Goal: Check status: Check status

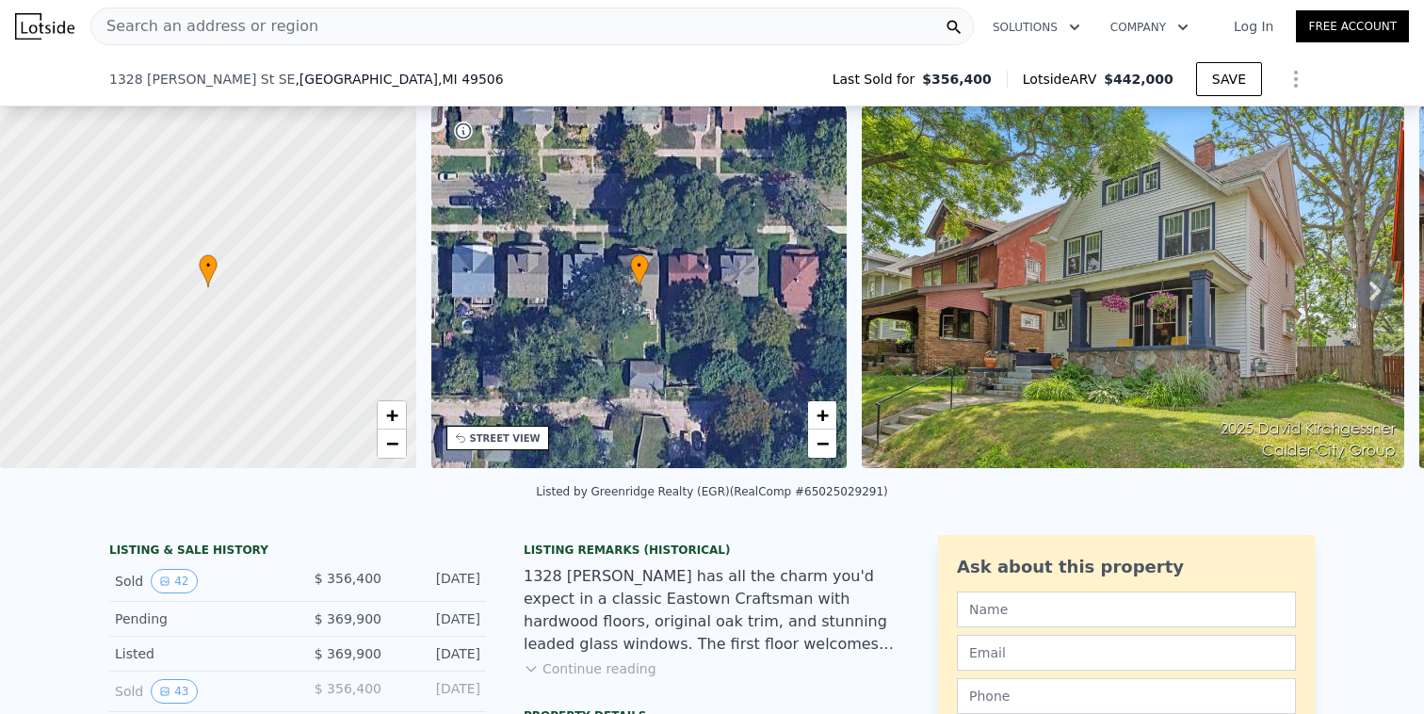
scroll to position [539, 0]
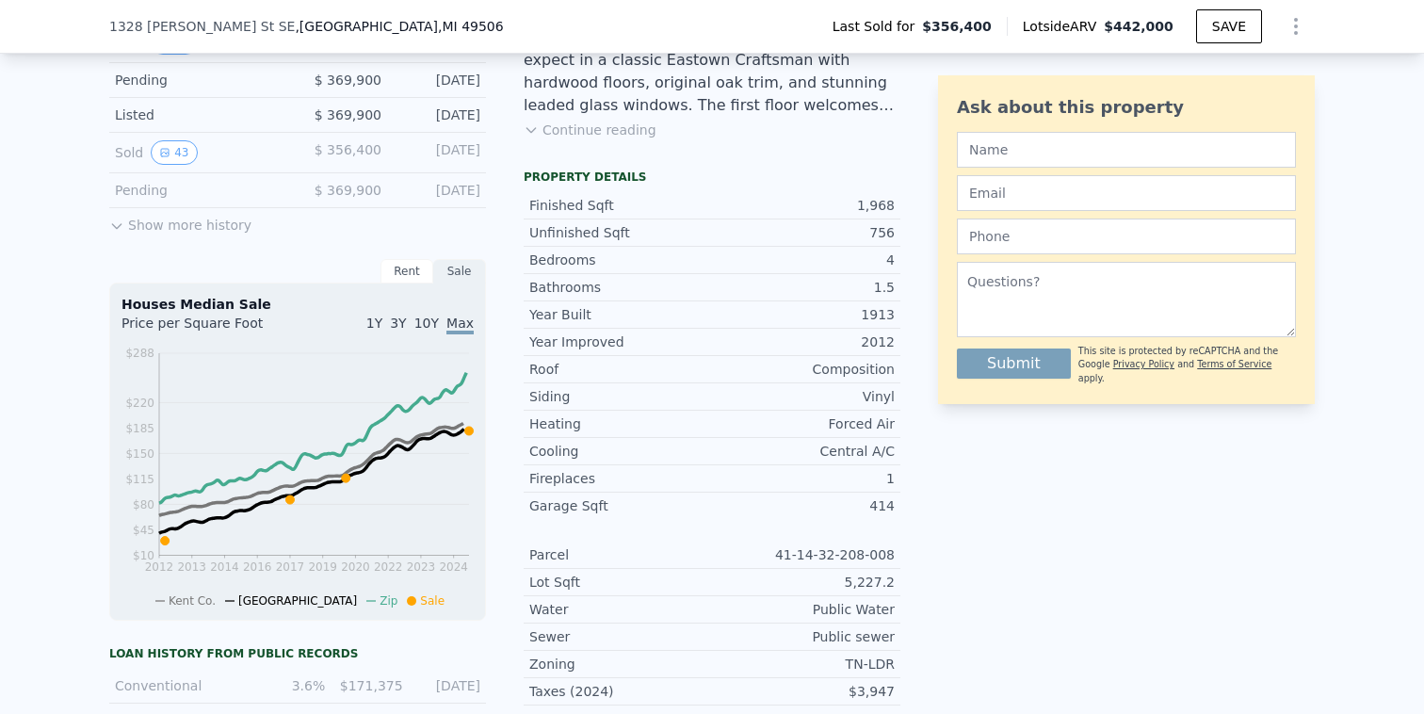
click at [146, 226] on button "Show more history" at bounding box center [180, 221] width 142 height 26
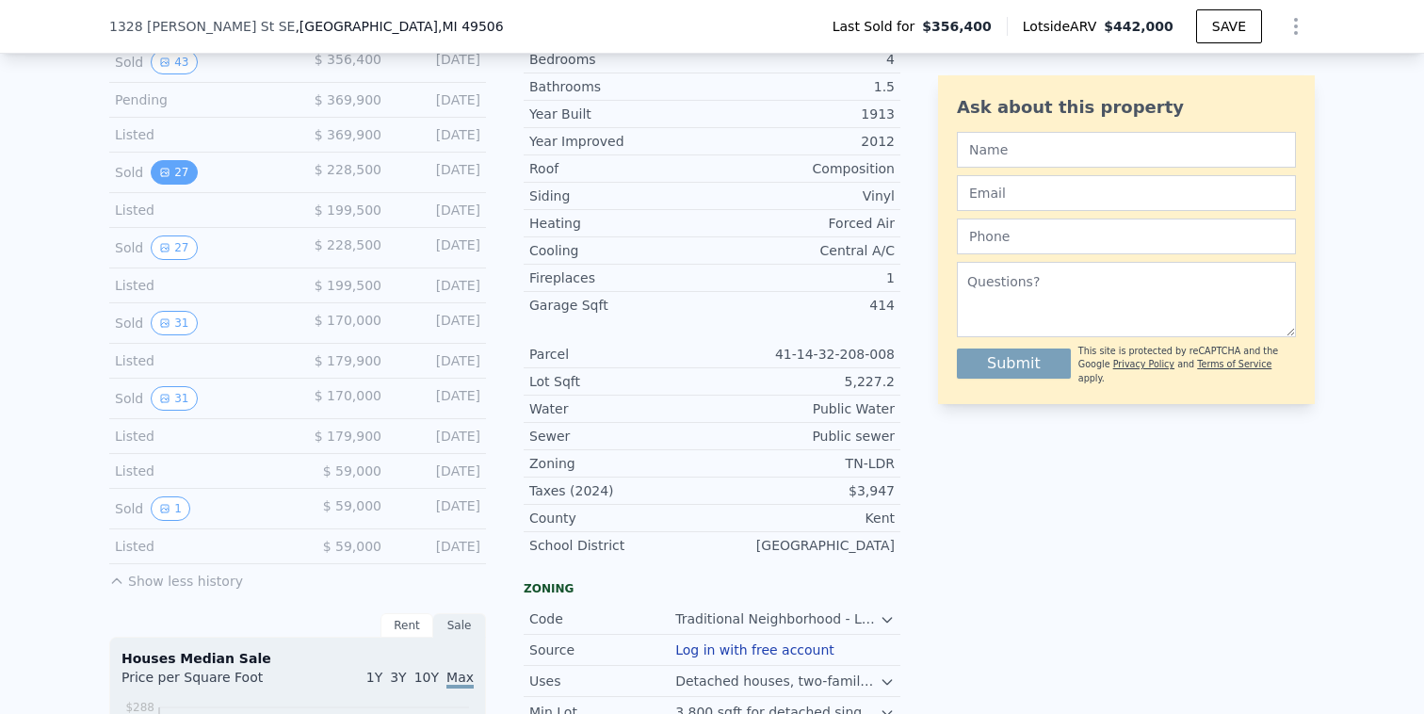
scroll to position [730, 0]
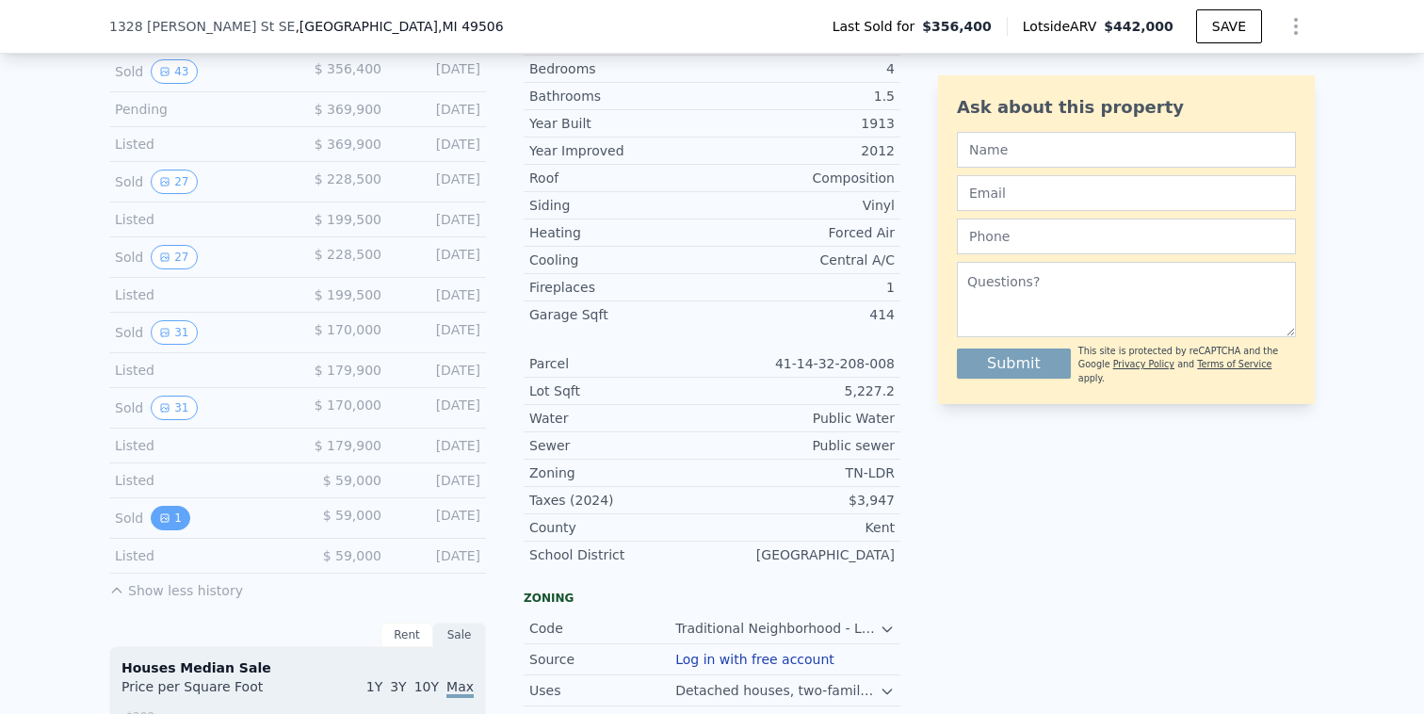
click at [167, 516] on icon "View historical data" at bounding box center [165, 518] width 8 height 8
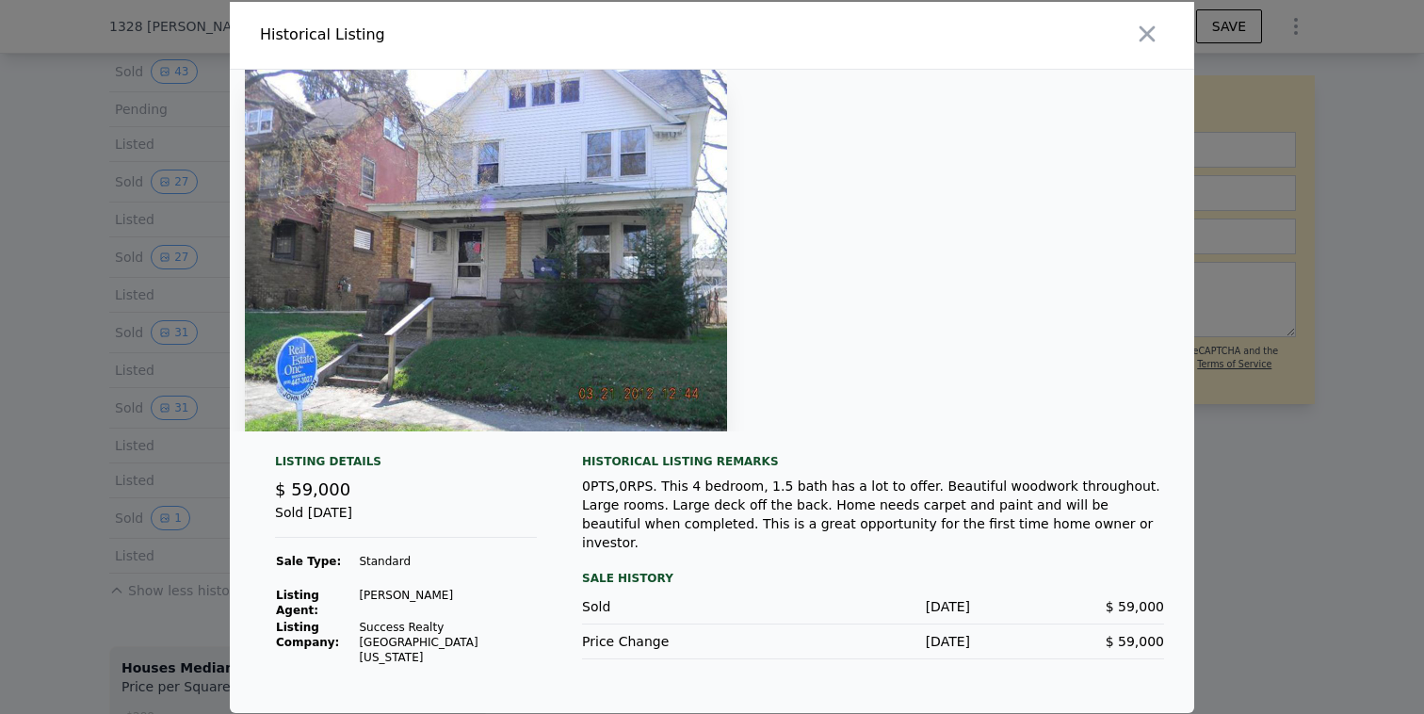
click at [583, 253] on img at bounding box center [486, 251] width 482 height 362
click at [88, 353] on div at bounding box center [712, 357] width 1424 height 714
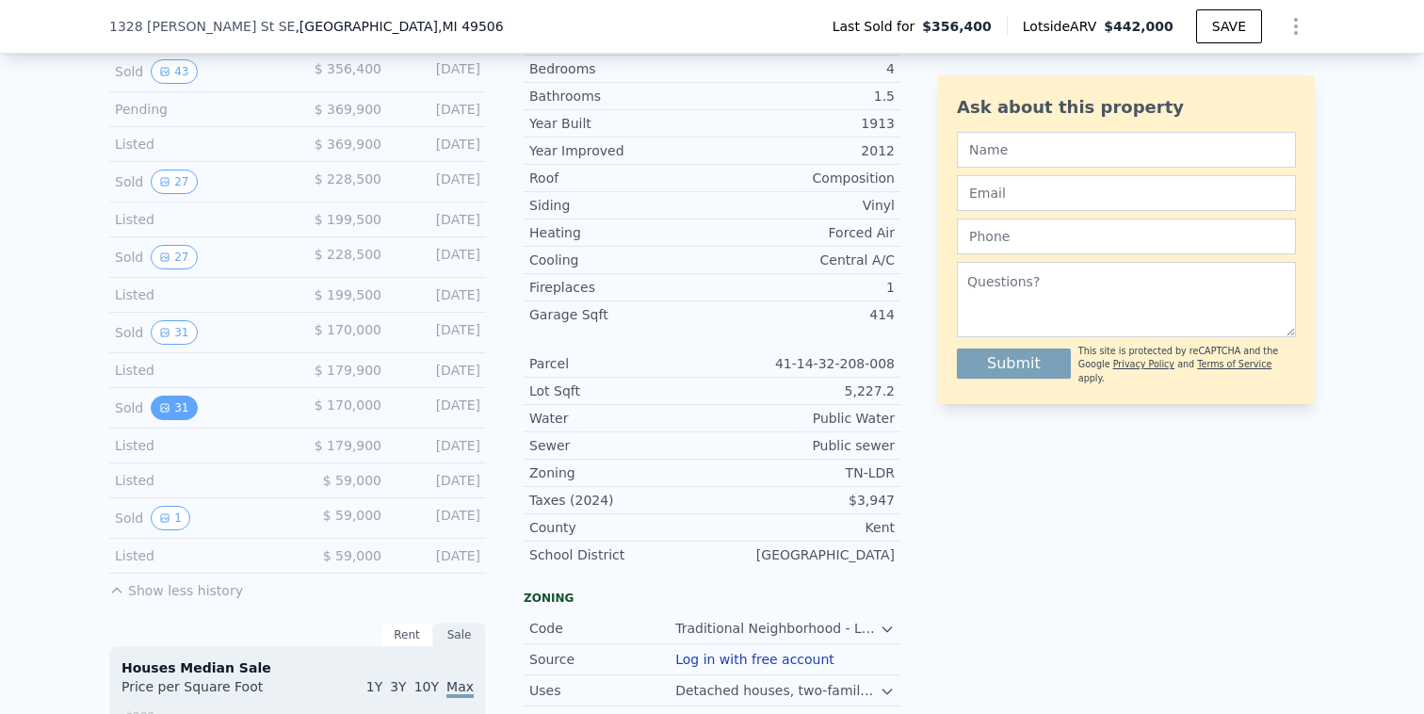
click at [175, 403] on button "31" at bounding box center [174, 408] width 46 height 24
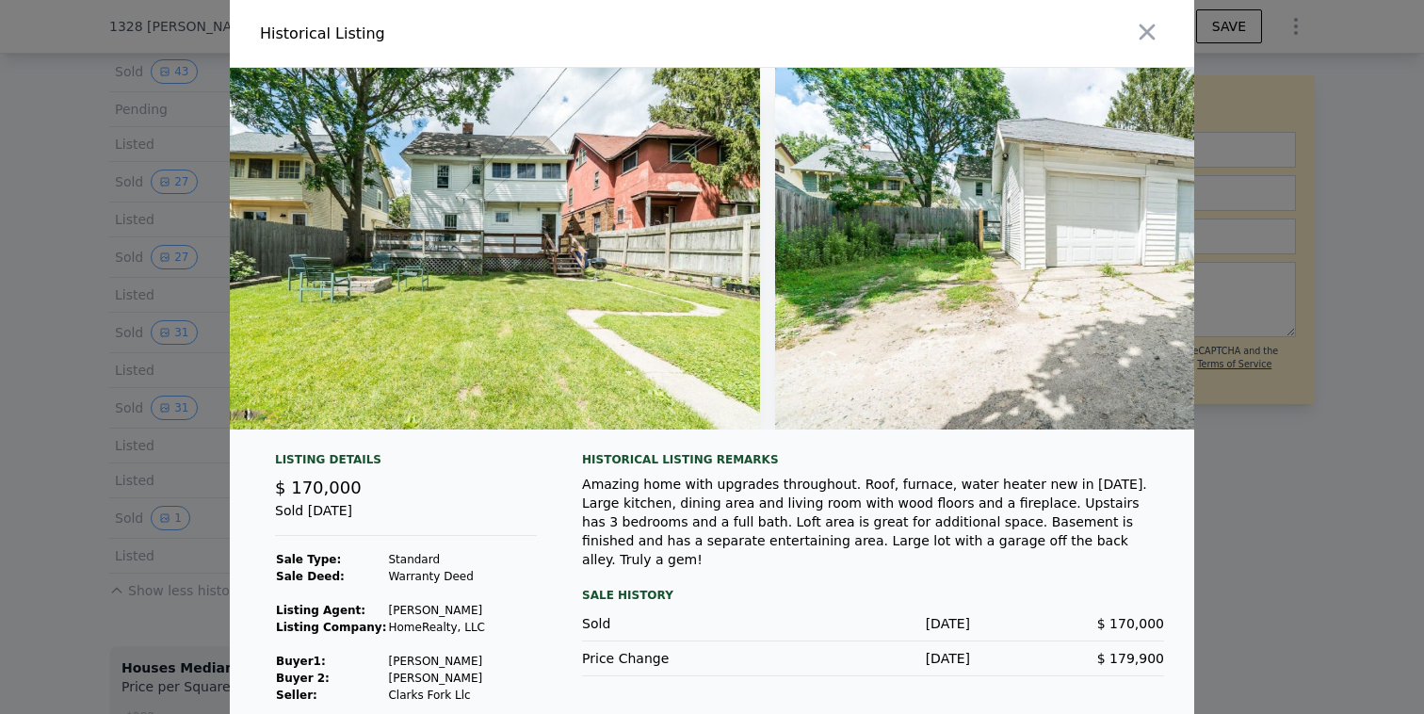
scroll to position [0, 12955]
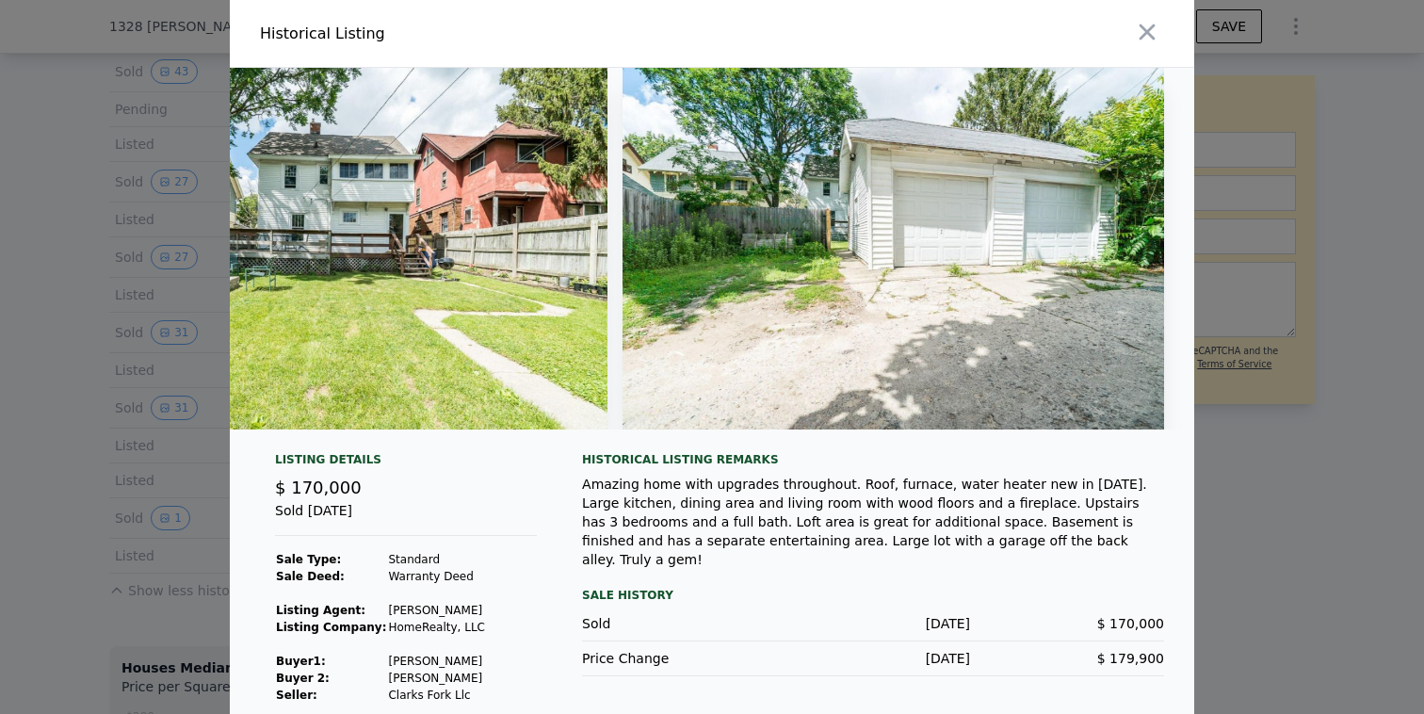
click at [1210, 533] on div at bounding box center [712, 357] width 1424 height 714
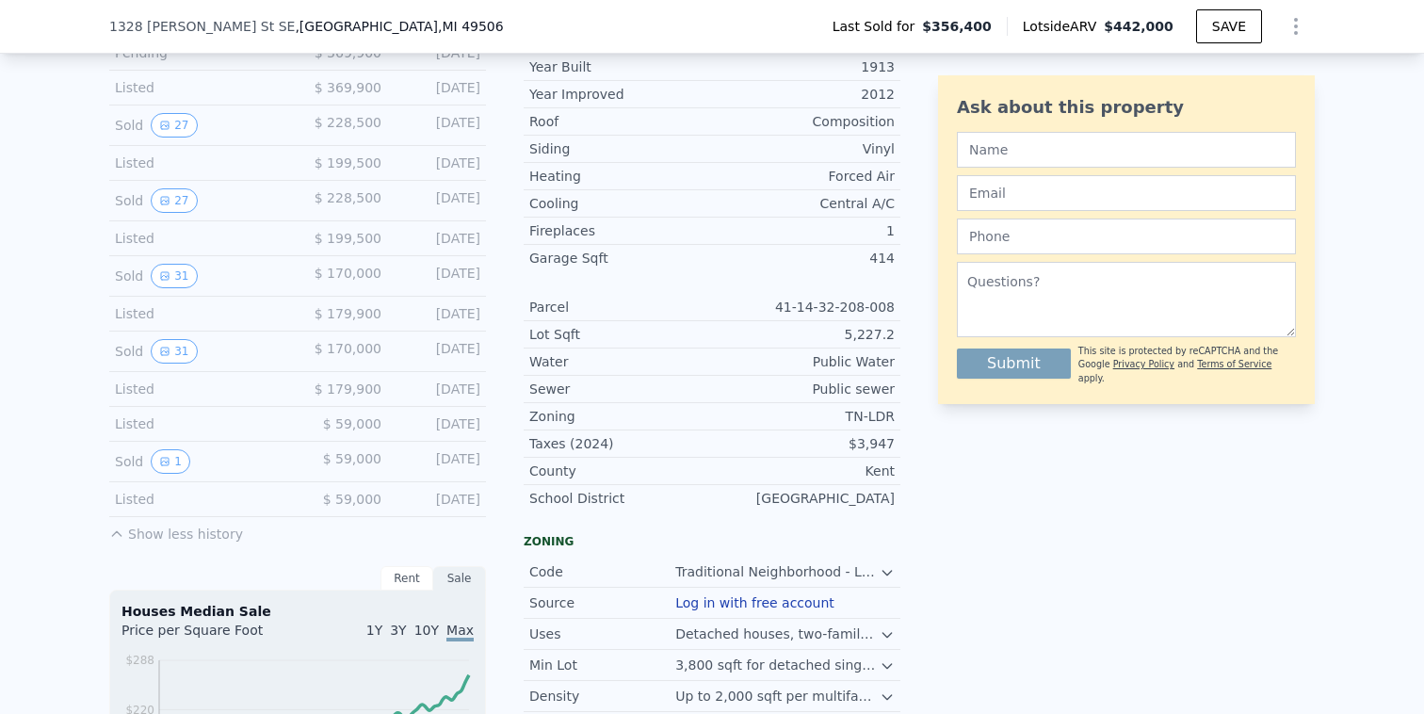
scroll to position [814, 0]
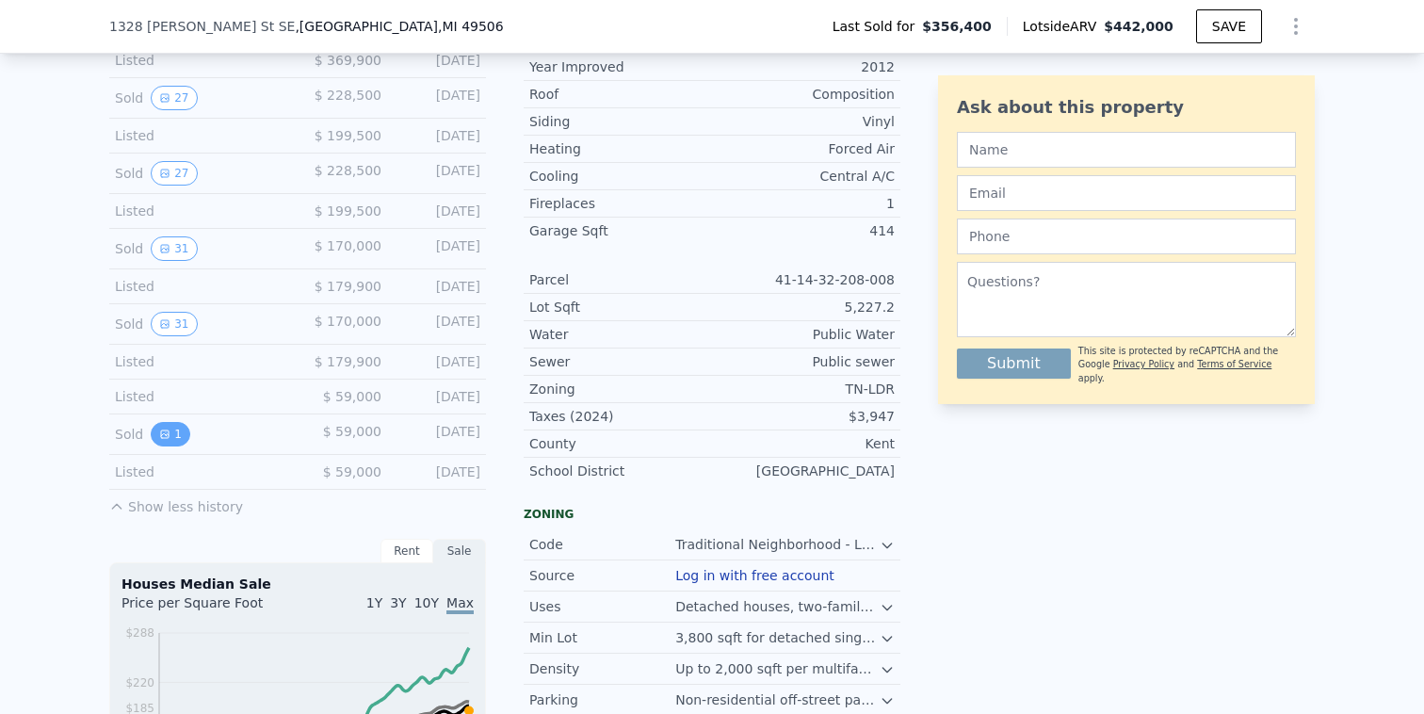
click at [164, 430] on icon "View historical data" at bounding box center [164, 433] width 11 height 11
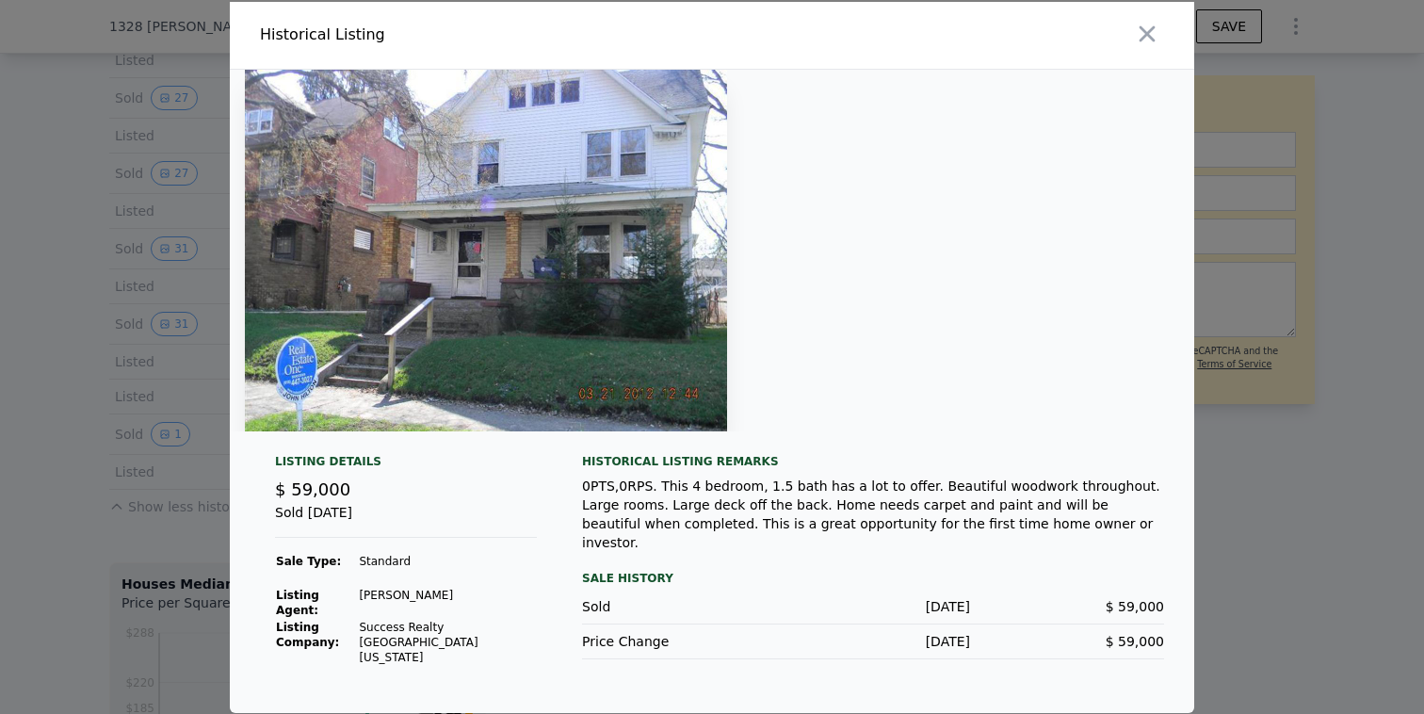
click at [66, 321] on div at bounding box center [712, 357] width 1424 height 714
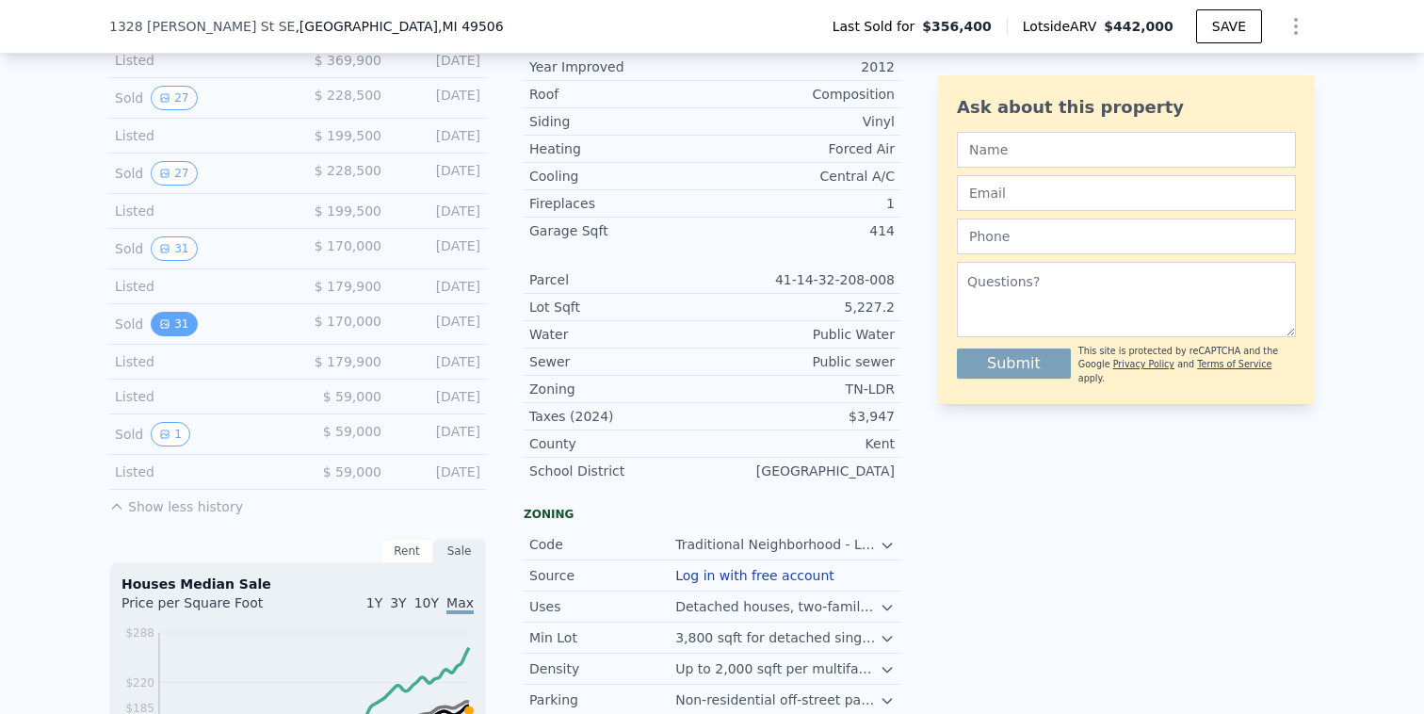
click at [181, 317] on button "31" at bounding box center [174, 324] width 46 height 24
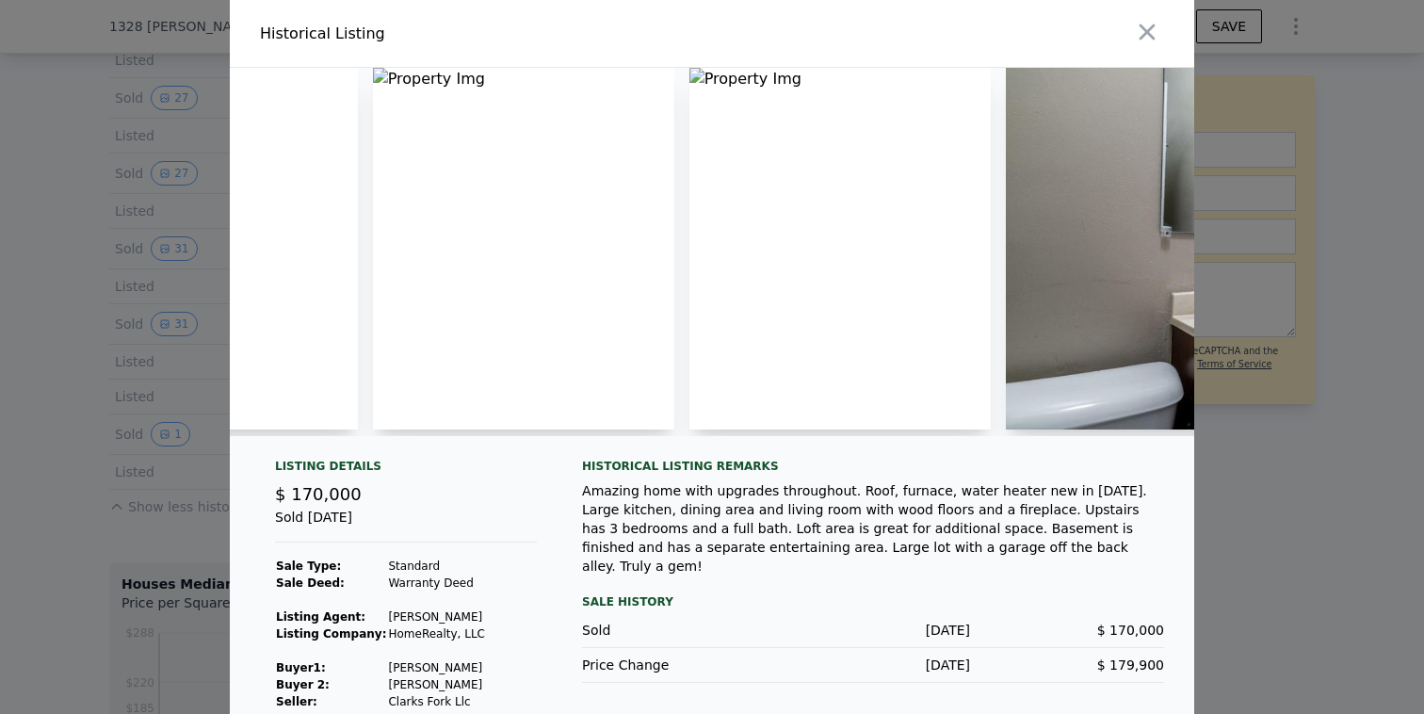
scroll to position [0, 2890]
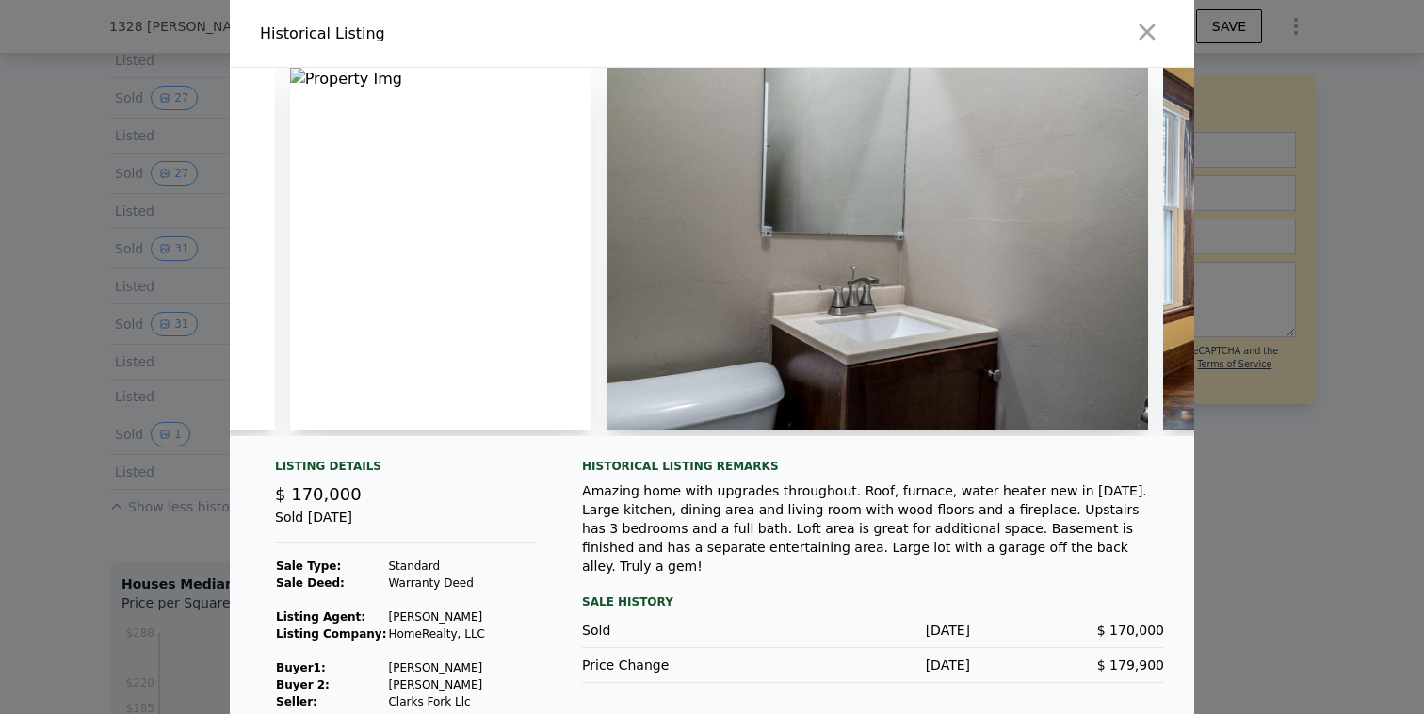
click at [394, 250] on img at bounding box center [440, 249] width 301 height 362
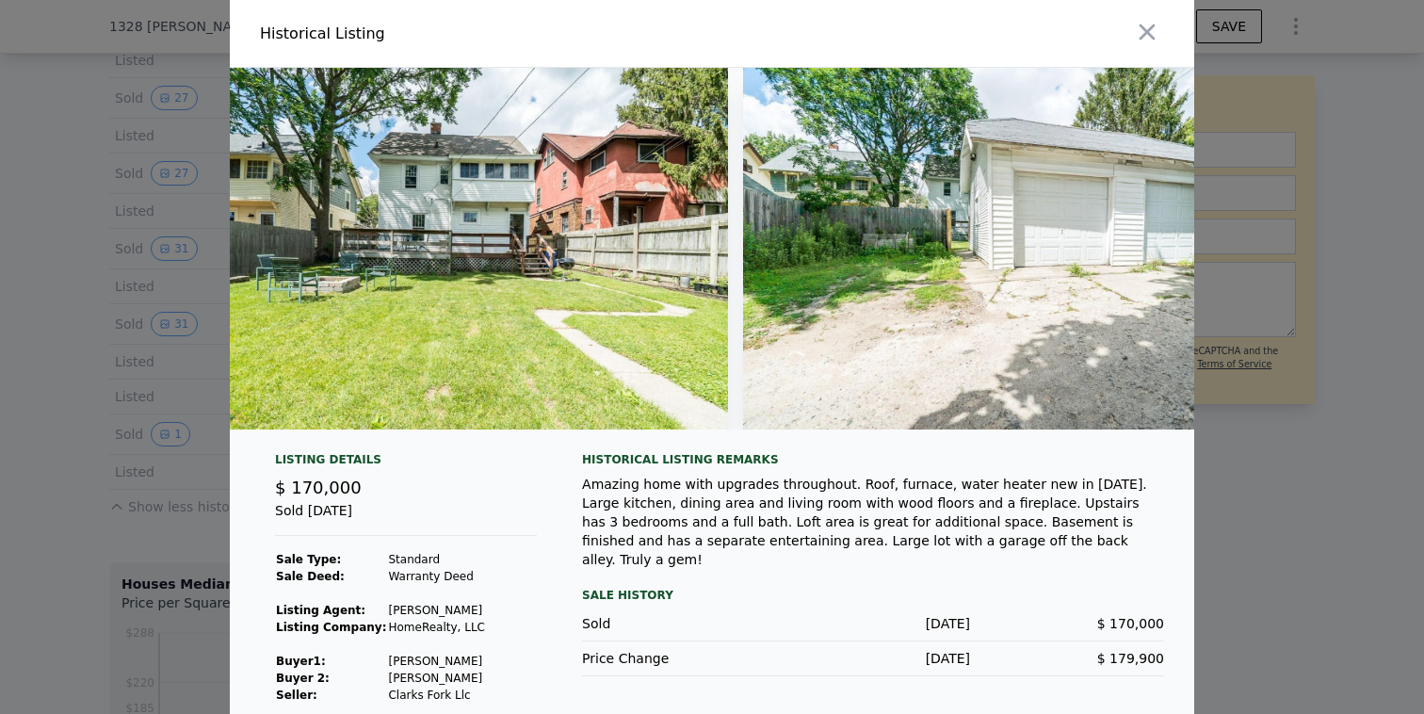
scroll to position [19, 0]
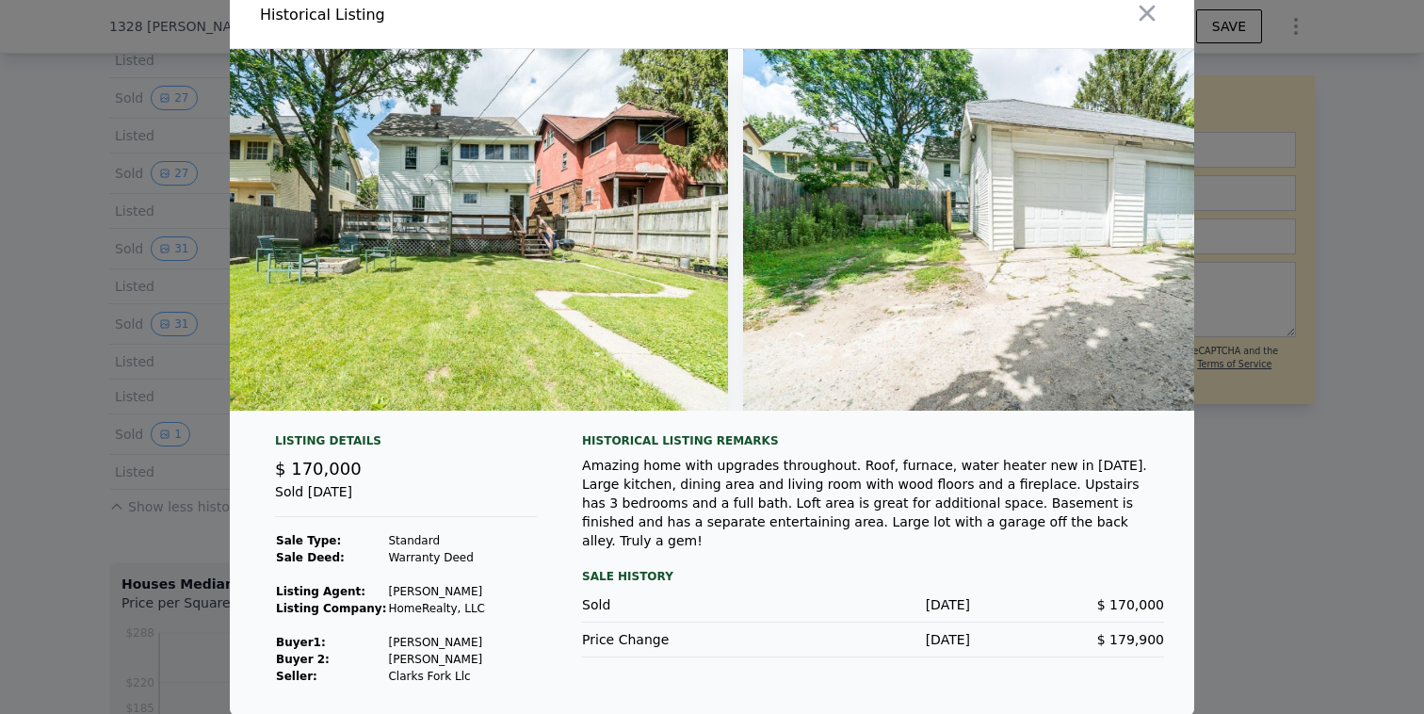
click at [106, 449] on div at bounding box center [712, 357] width 1424 height 714
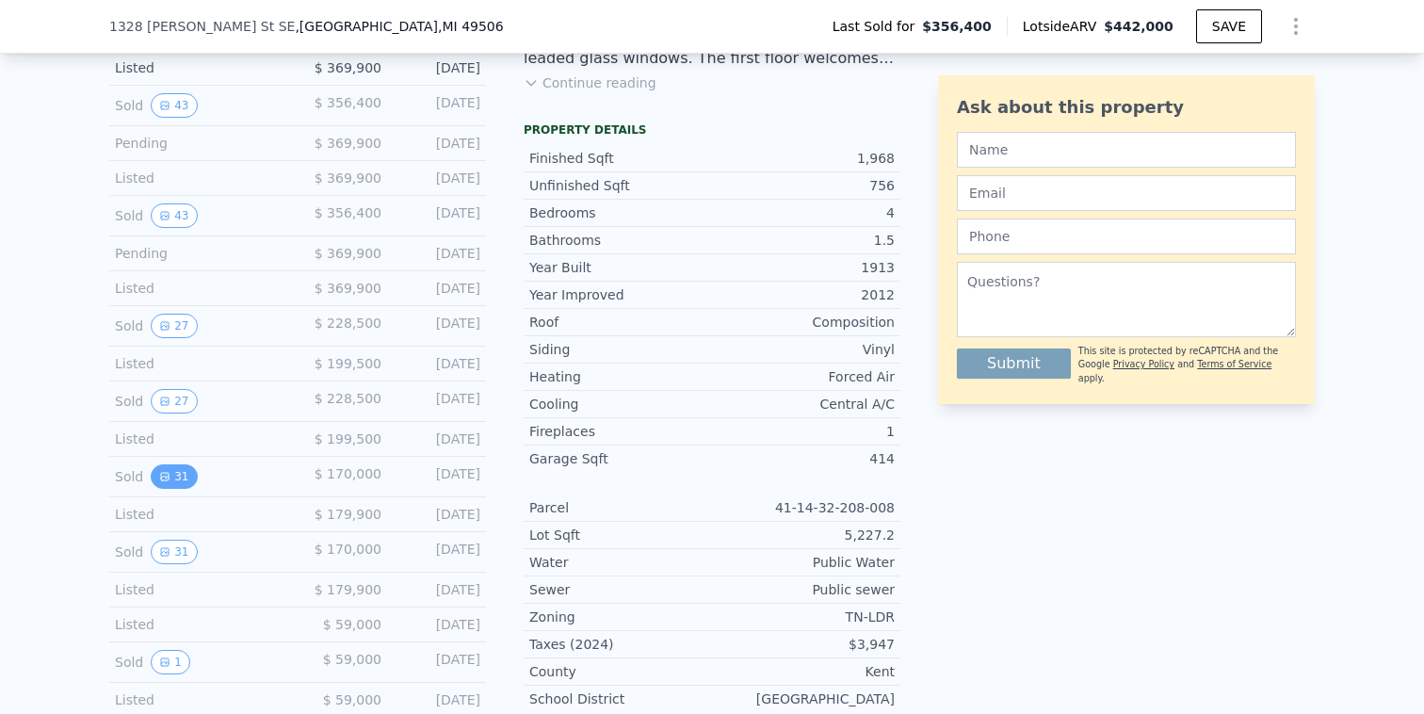
scroll to position [585, 0]
click at [178, 478] on button "31" at bounding box center [174, 477] width 46 height 24
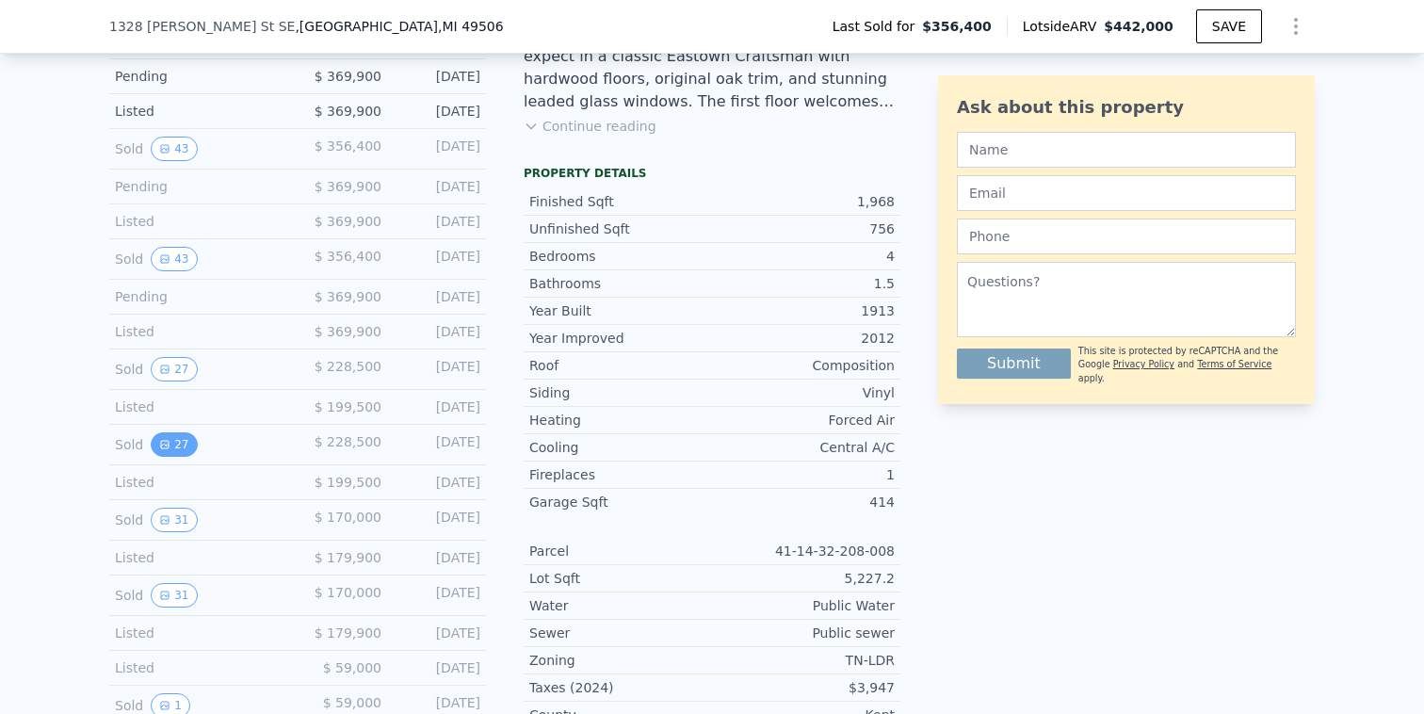
click at [166, 443] on icon "View historical data" at bounding box center [165, 445] width 8 height 8
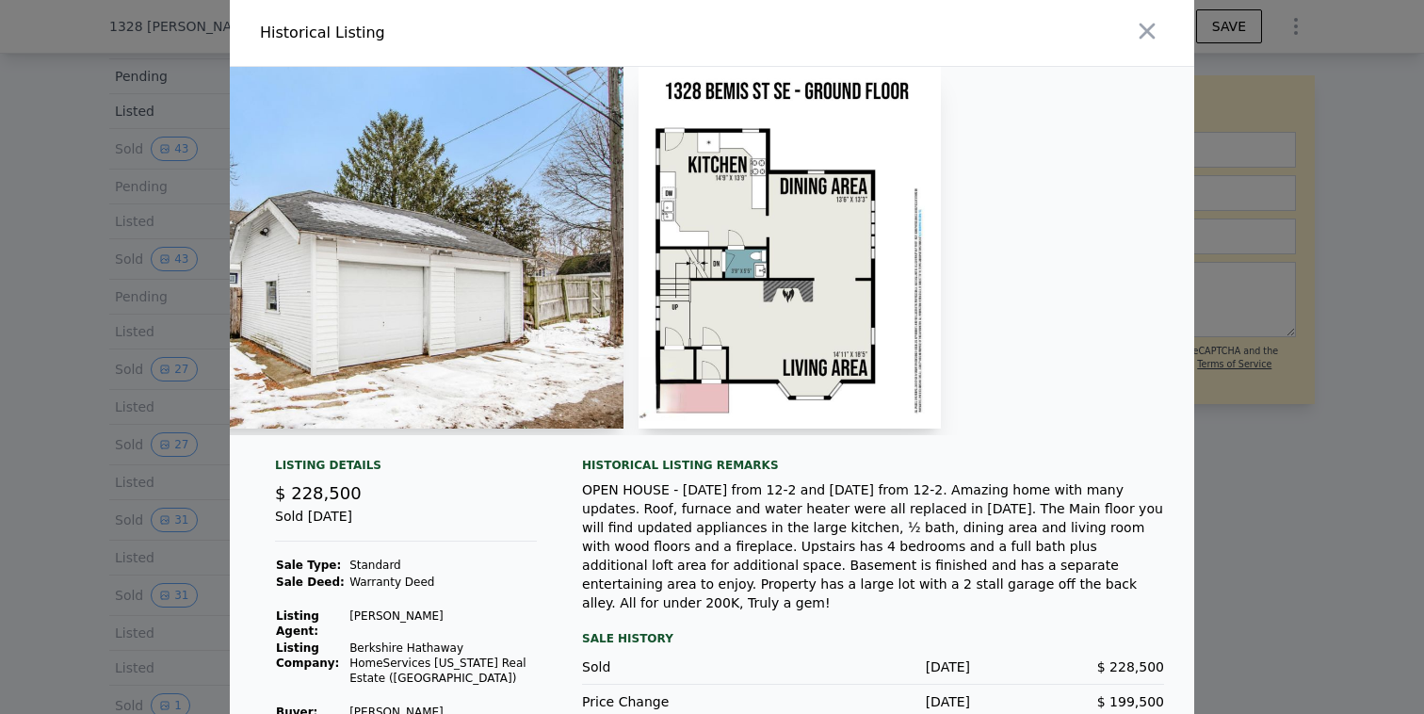
scroll to position [0, 13364]
